Goal: Transaction & Acquisition: Purchase product/service

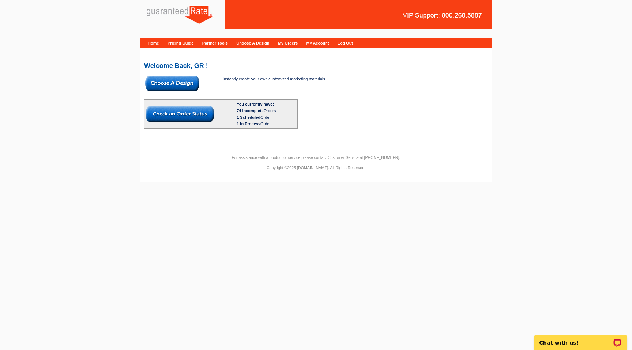
click at [181, 85] on img at bounding box center [172, 83] width 54 height 15
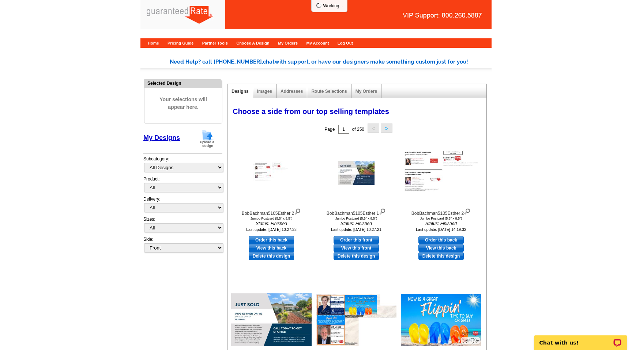
click at [210, 138] on img at bounding box center [207, 138] width 19 height 19
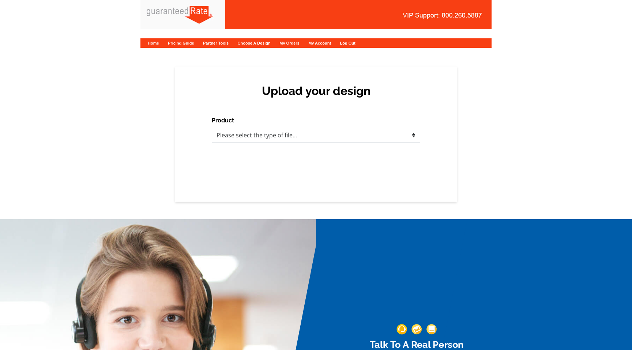
click at [265, 132] on select "Please select the type of file... Postcards Calendars Business Cards Letters an…" at bounding box center [316, 135] width 208 height 15
select select "3"
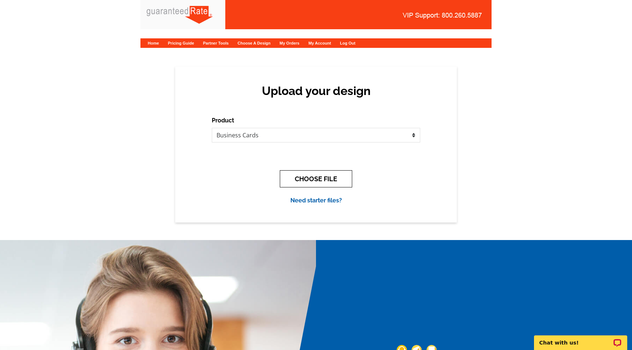
click at [306, 173] on button "CHOOSE FILE" at bounding box center [316, 178] width 72 height 17
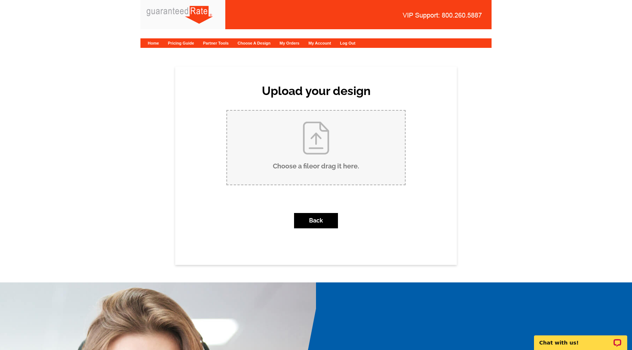
click at [306, 162] on input "Choose a file or drag it here ." at bounding box center [316, 148] width 178 height 74
type input "C:\fakepath\PeteElsbyBusinessCard.pdf"
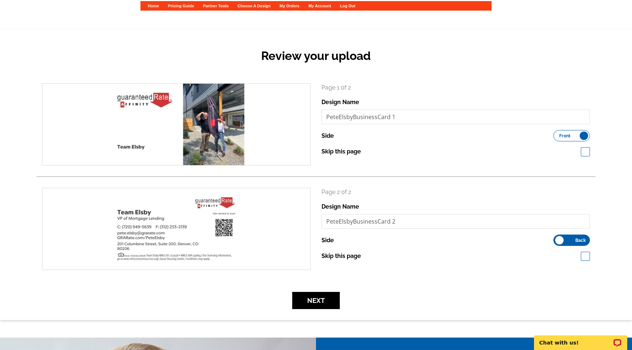
scroll to position [38, 0]
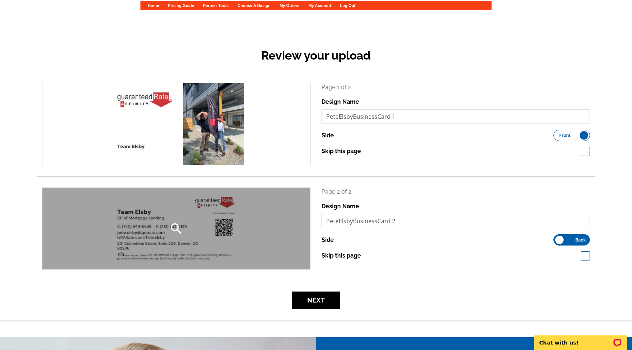
click at [226, 233] on div "search" at bounding box center [176, 229] width 268 height 82
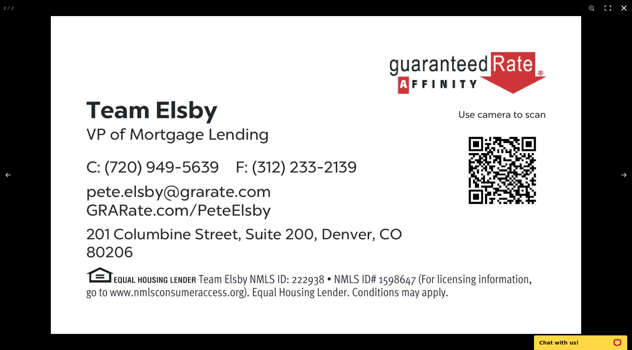
click at [624, 6] on button at bounding box center [624, 8] width 16 height 16
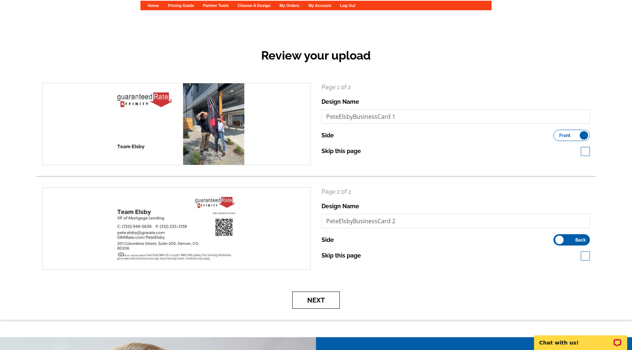
click at [322, 302] on button "Next" at bounding box center [316, 300] width 48 height 17
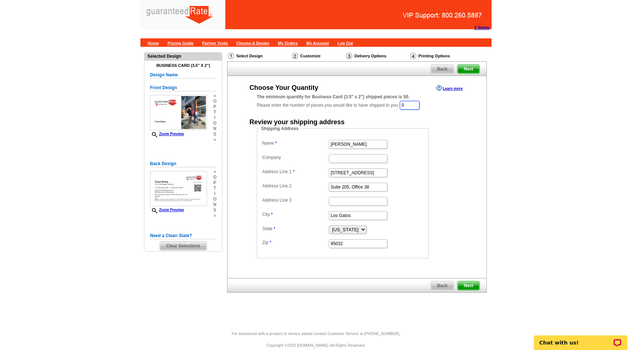
click at [414, 105] on input "0" at bounding box center [410, 105] width 20 height 9
type input "500"
drag, startPoint x: 364, startPoint y: 144, endPoint x: 322, endPoint y: 143, distance: 42.8
click at [322, 144] on dl "Name Bob Bachman Company Address Line 1 16185 Los Gatos Blvd Address Line 2 Sui…" at bounding box center [342, 194] width 165 height 111
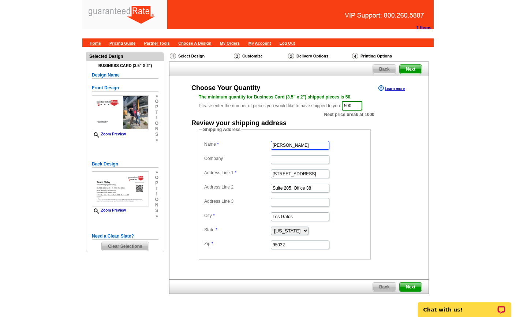
type input "Pete Elsby"
click at [297, 174] on input "16185 Los Gatos Blvd" at bounding box center [300, 173] width 59 height 9
type input "2"
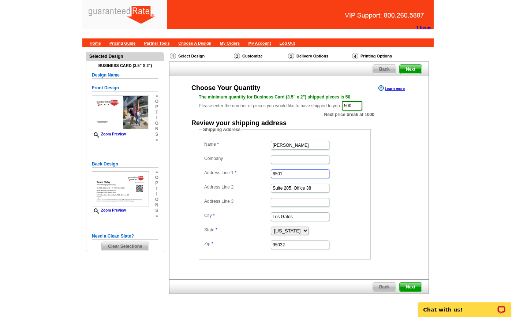
type input "6501"
click at [306, 190] on input "Suite 205, Office 38" at bounding box center [300, 188] width 59 height 9
click at [292, 217] on input "Los Gatos" at bounding box center [300, 216] width 59 height 9
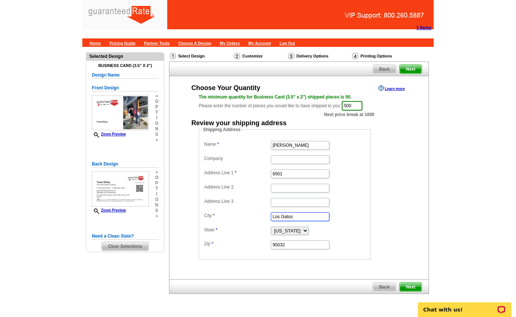
click at [292, 217] on input "Los Gatos" at bounding box center [300, 216] width 59 height 9
click at [286, 244] on input "95032" at bounding box center [300, 244] width 59 height 9
click at [308, 230] on select "Alabama Alaska Arizona Arkansas California Colorado Connecticut District of Col…" at bounding box center [290, 230] width 38 height 8
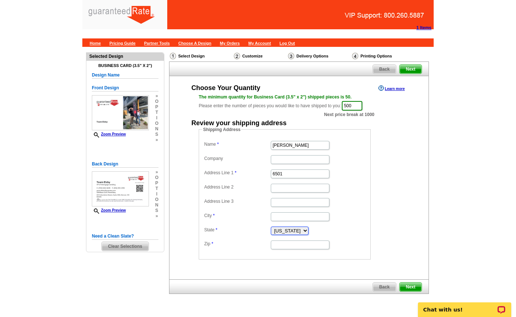
select select "CO"
click at [293, 175] on input "6501" at bounding box center [300, 173] width 59 height 9
type input "[STREET_ADDRESS]"
click at [291, 188] on input "Address Line 2" at bounding box center [300, 188] width 59 height 9
type input "Suite 500"
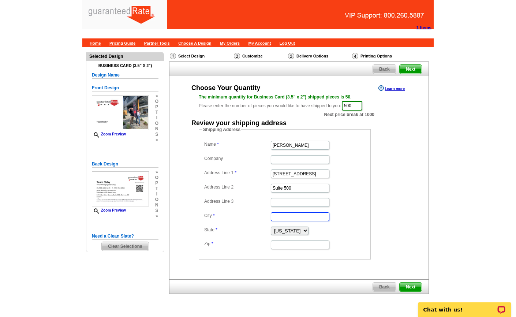
click at [289, 216] on input "City" at bounding box center [300, 216] width 59 height 9
type input "Englewood"
click at [288, 245] on input "Zip" at bounding box center [300, 244] width 59 height 9
type input "80111"
drag, startPoint x: 305, startPoint y: 144, endPoint x: 265, endPoint y: 145, distance: 39.5
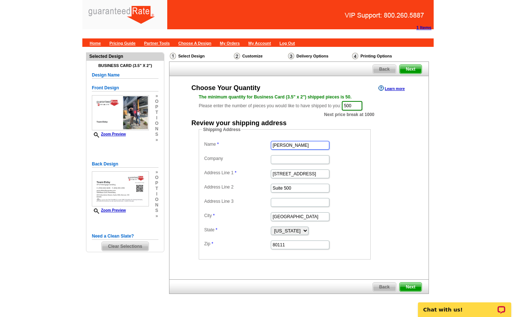
click at [265, 145] on dl "Name Pete Elsby Company Address Line 1 6501 E Belleview Ave Address Line 2 Suit…" at bounding box center [284, 194] width 165 height 111
type input "Coldwell Banker"
click at [283, 158] on input "Company" at bounding box center [300, 159] width 59 height 9
type input "C/O GRA ([PERSON_NAME])"
click at [398, 143] on form "Shipping Address Name Coldwell Banker Company C/O GRA (Pete Elsby) Address Line…" at bounding box center [299, 192] width 200 height 133
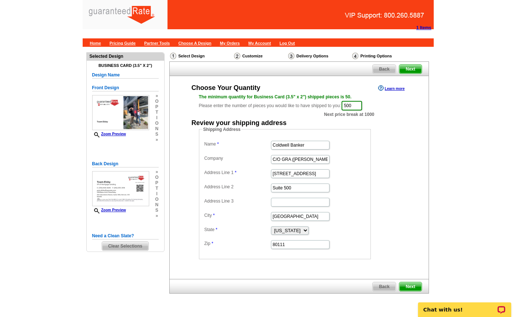
click at [409, 289] on span "Next" at bounding box center [410, 286] width 22 height 9
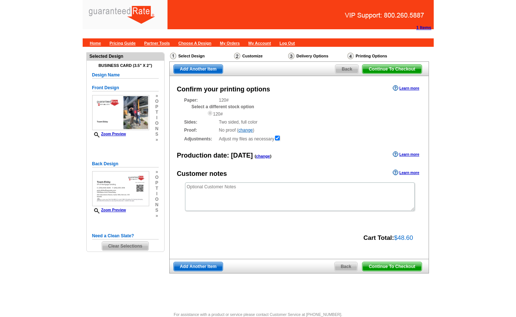
click at [410, 288] on div "Need Help? call [PHONE_NUMBER], chat with support, or have our designers make s…" at bounding box center [258, 176] width 351 height 258
click at [401, 264] on span "Continue To Checkout" at bounding box center [391, 266] width 59 height 9
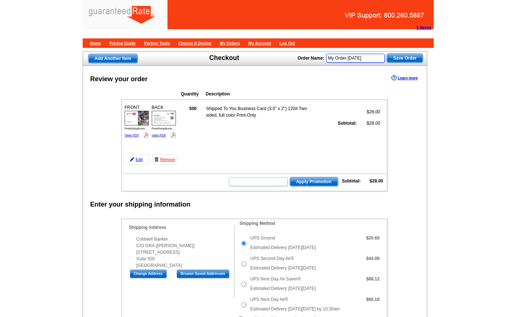
click at [364, 59] on input "My Order [DATE]" at bounding box center [355, 58] width 59 height 9
click at [363, 57] on input "My Order [DATE]" at bounding box center [355, 58] width 59 height 9
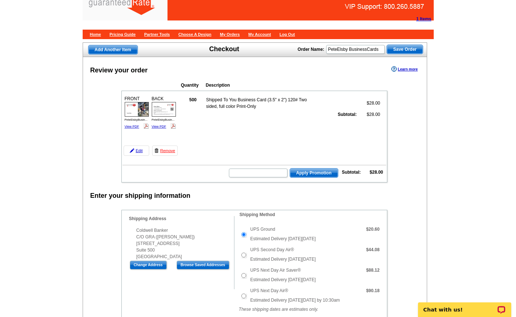
scroll to position [3, 0]
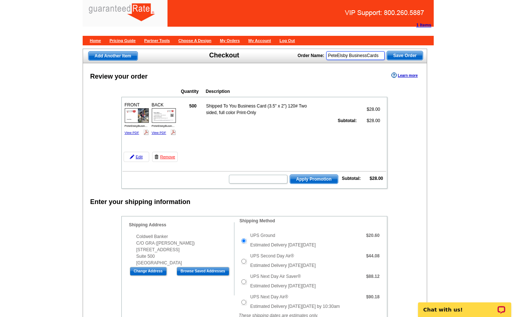
click at [359, 57] on input "PeteElsby BusinessCards" at bounding box center [355, 55] width 59 height 9
drag, startPoint x: 357, startPoint y: 55, endPoint x: 386, endPoint y: 59, distance: 29.5
click at [386, 59] on div "Order Name: PeteElsbyBusinessCards Save Order" at bounding box center [360, 55] width 125 height 12
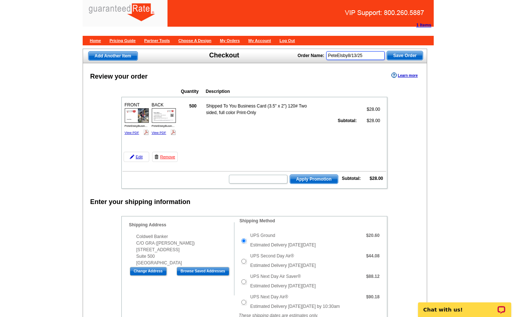
type input "PeteElsby8/13/25"
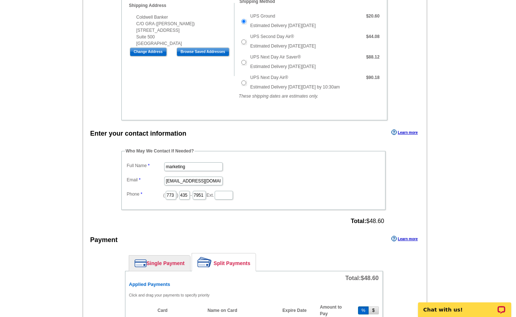
scroll to position [236, 0]
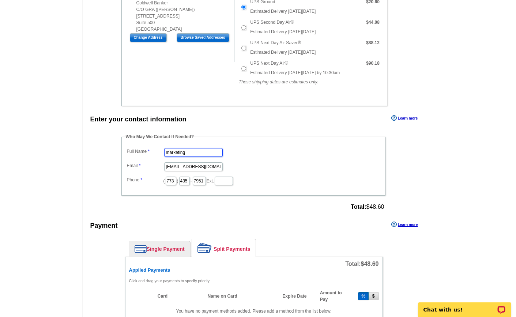
drag, startPoint x: 192, startPoint y: 151, endPoint x: 133, endPoint y: 150, distance: 58.5
click at [133, 150] on dl "Full Name marketing Email marketing@grarate.com Phone ( 773 ) 435 - 7951 Ext." at bounding box center [253, 166] width 257 height 40
type input "[PERSON_NAME]"
drag, startPoint x: 185, startPoint y: 166, endPoint x: 152, endPoint y: 165, distance: 32.9
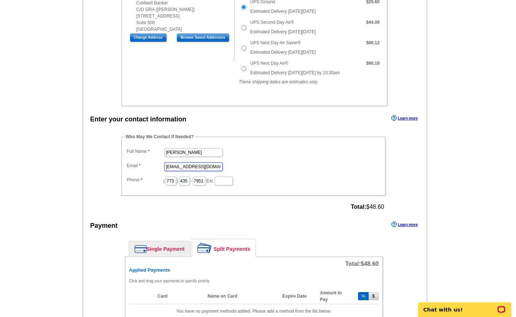
click at [152, 166] on dl "Full Name Lizzie Peterson Email marketing@grarate.com Phone ( 773 ) 435 - 7951 …" at bounding box center [253, 166] width 257 height 40
type input "[PERSON_NAME][EMAIL_ADDRESS][PERSON_NAME][DOMAIN_NAME]"
click at [169, 183] on input "773" at bounding box center [171, 181] width 11 height 9
type input "847"
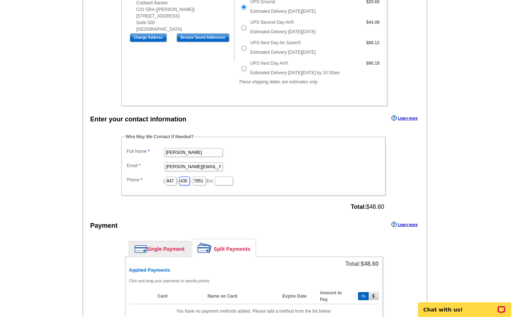
click at [183, 182] on input "435" at bounding box center [184, 181] width 11 height 9
type input "840"
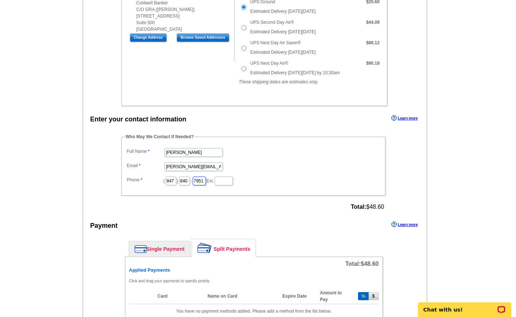
scroll to position [0, 0]
click at [199, 181] on input "7951" at bounding box center [199, 181] width 13 height 9
type input "1170"
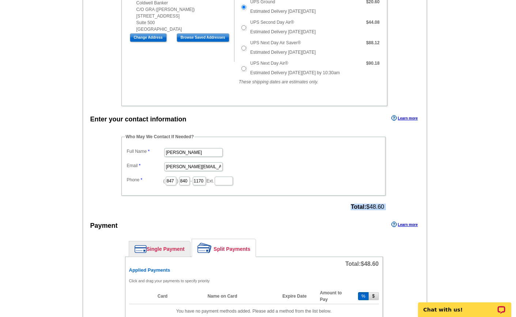
scroll to position [0, 0]
click at [218, 196] on div "Who May We Contact If Needed? Full Name Lizzie Peterson Email Lizzie.Peterson@g…" at bounding box center [254, 173] width 294 height 79
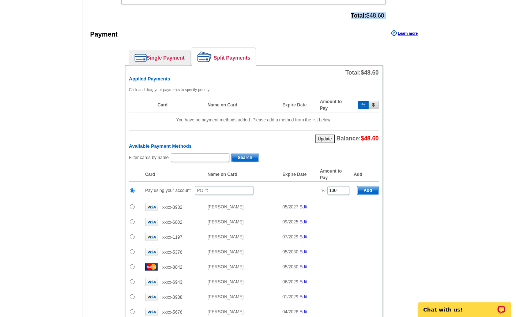
scroll to position [432, 0]
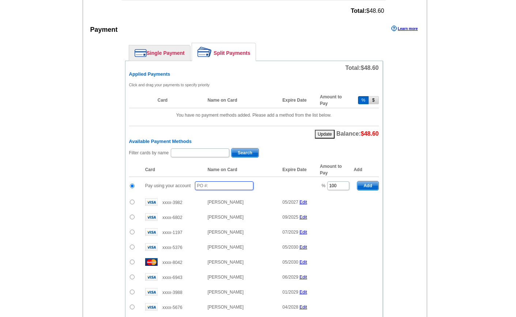
click at [214, 185] on input "text" at bounding box center [224, 185] width 59 height 9
type input "081325-LP1252"
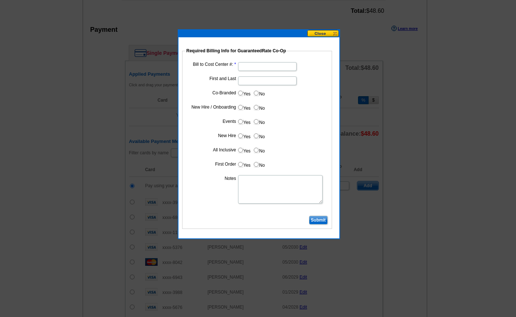
click at [246, 65] on input "Bill to Cost Center #:" at bounding box center [267, 66] width 59 height 9
type input "16213"
click at [331, 96] on fieldset "Required Billing Info for GuaranteedRate Co-Op Bill to Cost Center #: 16213 Fir…" at bounding box center [257, 138] width 150 height 181
click at [322, 220] on input "Submit" at bounding box center [318, 220] width 19 height 9
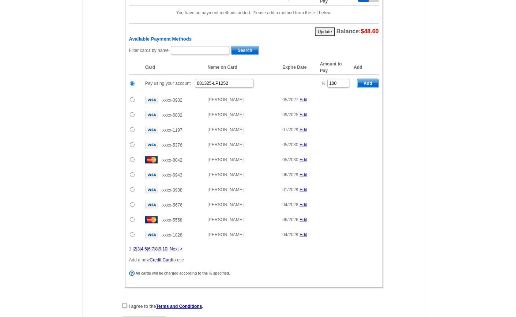
scroll to position [537, 0]
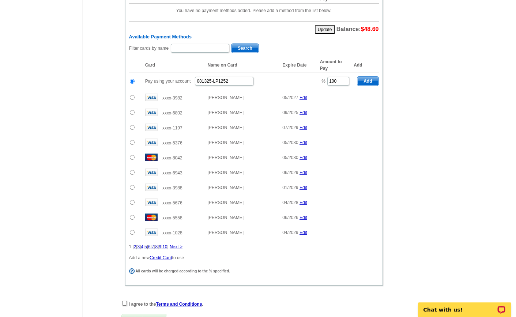
click at [369, 80] on span "Add" at bounding box center [367, 81] width 21 height 9
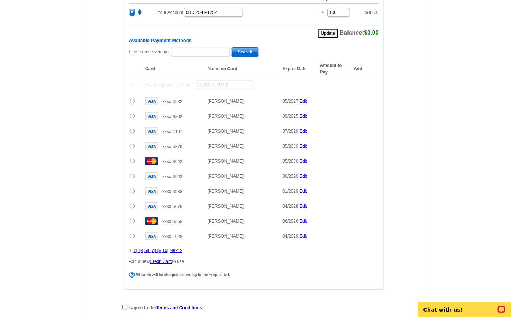
radio input "false"
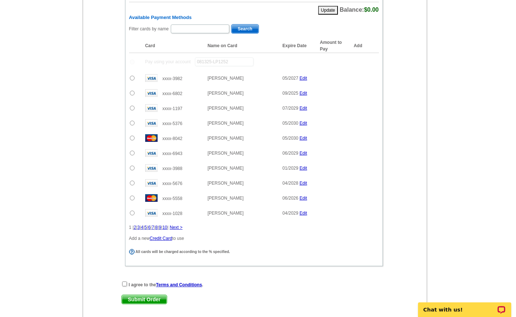
scroll to position [625, 0]
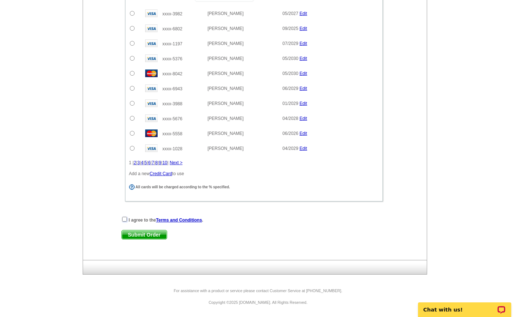
click at [123, 218] on input "checkbox" at bounding box center [124, 219] width 5 height 5
checkbox input "true"
click at [138, 239] on span "Submit Order" at bounding box center [144, 234] width 45 height 9
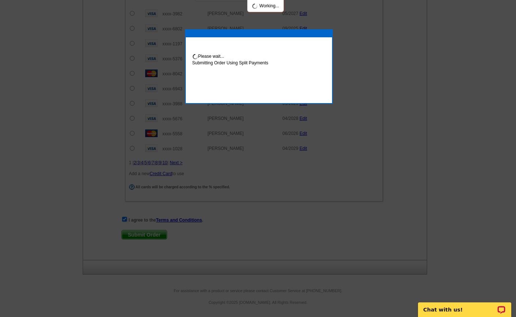
scroll to position [662, 0]
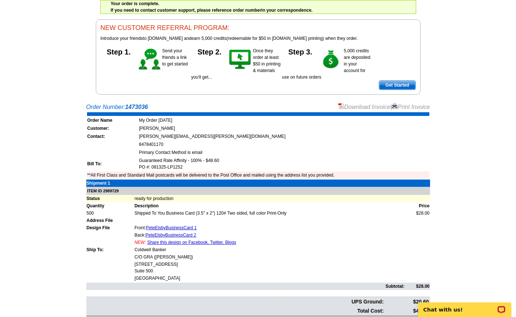
scroll to position [60, 0]
